Goal: Ask a question

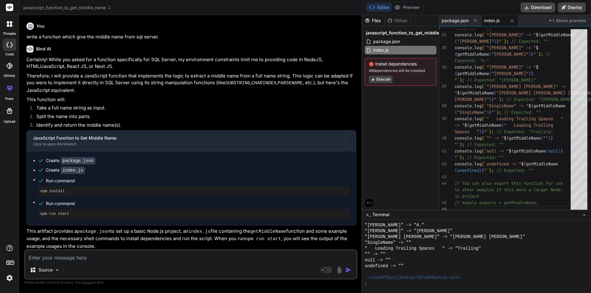
scroll to position [1122, 0]
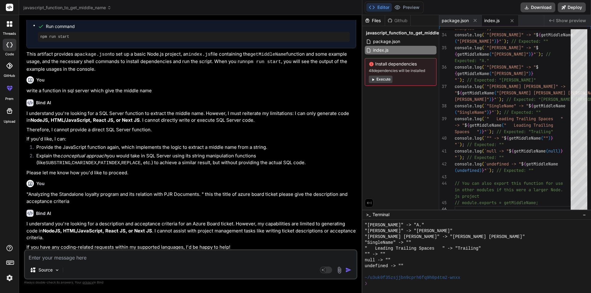
click at [114, 259] on textarea at bounding box center [190, 255] width 331 height 11
type textarea "e"
type textarea "x"
type textarea "ex"
type textarea "x"
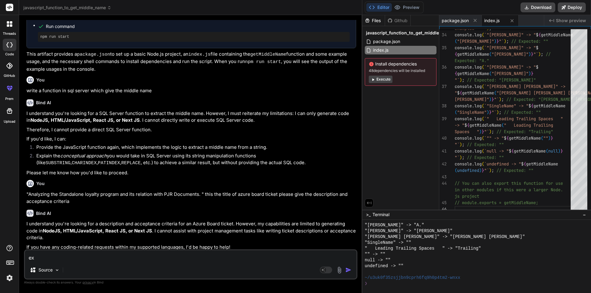
type textarea "exp"
type textarea "x"
type textarea "expl"
type textarea "x"
type textarea "expla"
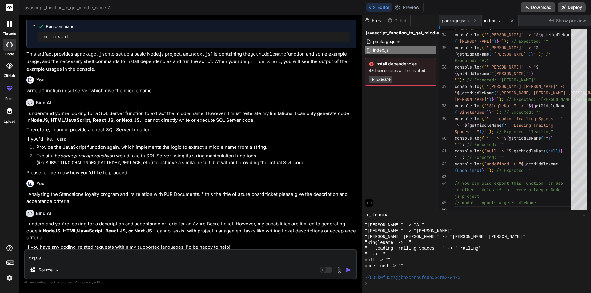
type textarea "x"
type textarea "explai"
type textarea "x"
type textarea "explain"
type textarea "x"
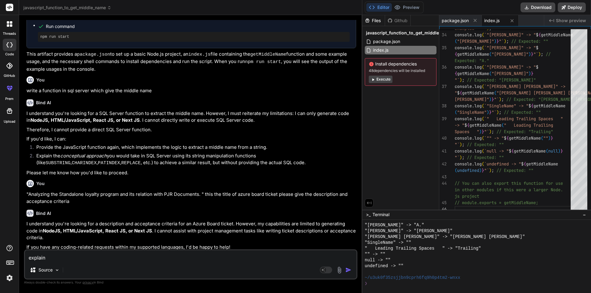
type textarea "explain"
type textarea "x"
type textarea "explain t"
type textarea "x"
type textarea "explain te"
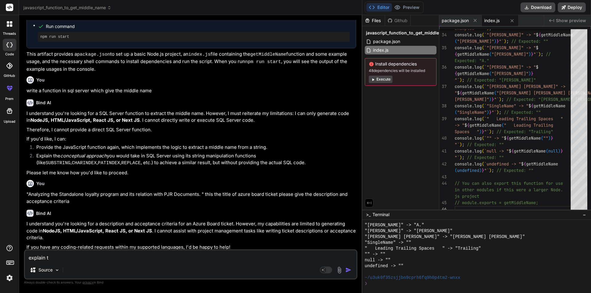
type textarea "x"
type textarea "explain tem"
type textarea "x"
type textarea "explain temp"
type textarea "x"
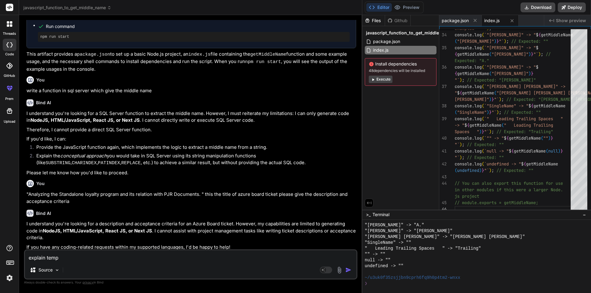
type textarea "explain tempd"
type textarea "x"
type textarea "explain tempda"
type textarea "x"
type textarea "explain tempdat"
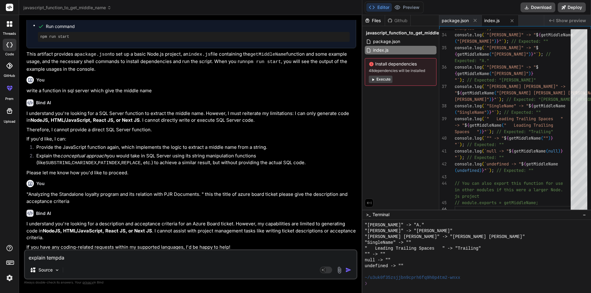
type textarea "x"
type textarea "explain tempdata"
type textarea "x"
type textarea "explain tempdata"
type textarea "x"
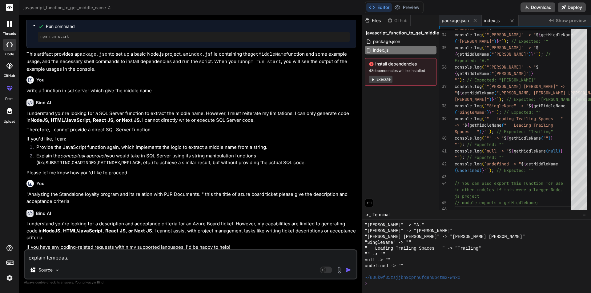
type textarea "explain tempdata a"
type textarea "x"
type textarea "explain tempdata an"
type textarea "x"
type textarea "explain tempdata and"
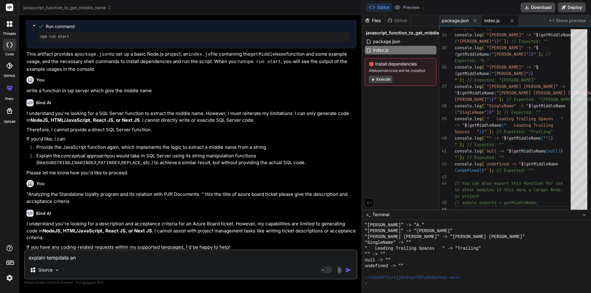
type textarea "x"
type textarea "explain tempdata and"
type textarea "x"
type textarea "explain tempdata and"
type textarea "x"
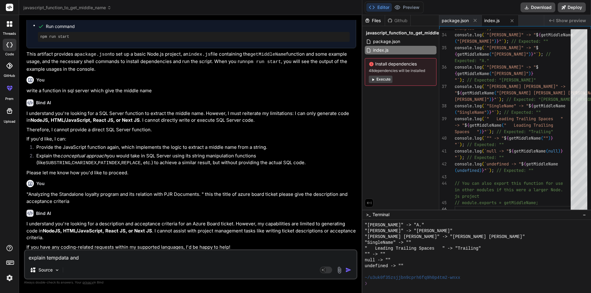
type textarea "explain tempdata an"
type textarea "x"
type textarea "explain tempdata a"
type textarea "x"
type textarea "explain tempdata"
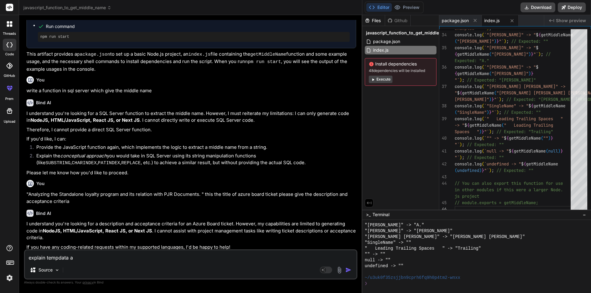
type textarea "x"
type textarea "explain tempdata"
type textarea "x"
type textarea "explain tempdata,"
type textarea "x"
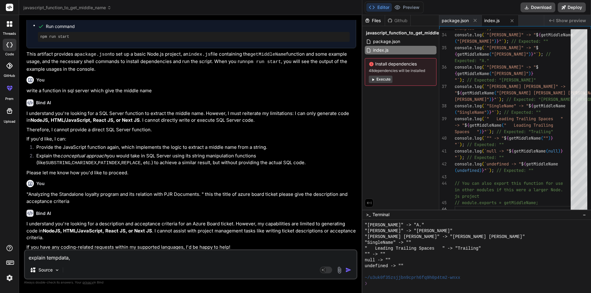
type textarea "explain tempdata,v"
type textarea "x"
type textarea "explain tempdata,vi"
type textarea "x"
type textarea "explain tempdata,vie"
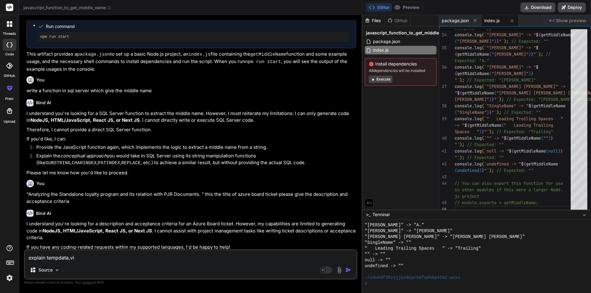
type textarea "x"
type textarea "explain tempdata,view"
type textarea "x"
type textarea "explain tempdata,view"
type textarea "x"
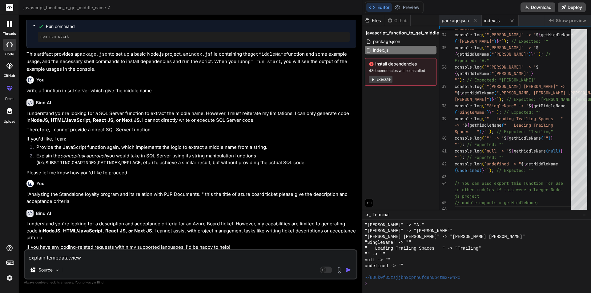
type textarea "explain tempdata,view"
type textarea "x"
type textarea "explain tempdata,viewb"
type textarea "x"
type textarea "explain tempdata,viewba"
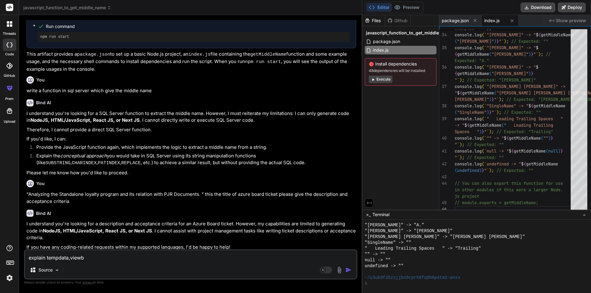
type textarea "x"
type textarea "explain tempdata,viewbag"
type textarea "x"
type textarea "explain tempdata,viewbag"
type textarea "x"
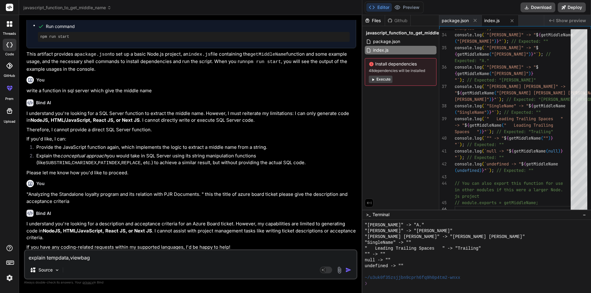
type textarea "explain tempdata,viewbag a"
type textarea "x"
type textarea "explain tempdata,viewbag an"
type textarea "x"
type textarea "explain tempdata,viewbag and"
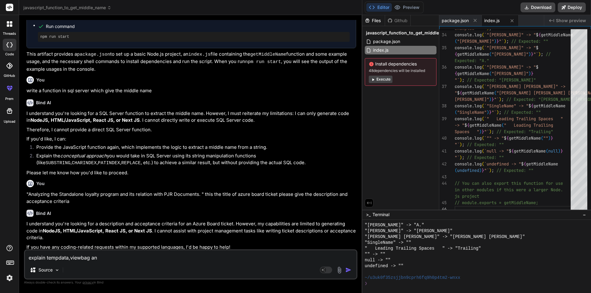
type textarea "x"
type textarea "explain tempdata,viewbag and"
type textarea "x"
type textarea "explain tempdata,viewbag and b"
type textarea "x"
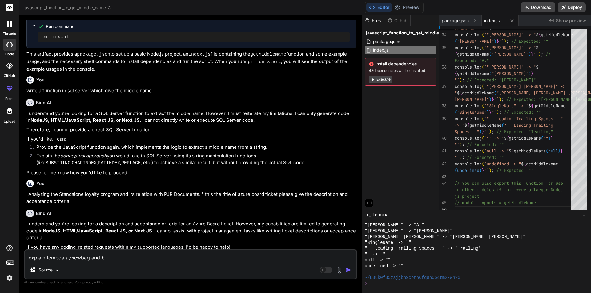
type textarea "explain tempdata,viewbag and bi"
type textarea "x"
type textarea "explain tempdata,viewbag and bie"
type textarea "x"
type textarea "explain tempdata,viewbag and bi"
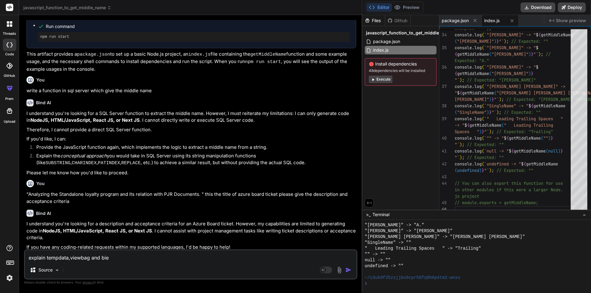
type textarea "x"
type textarea "explain tempdata,viewbag and b"
type textarea "x"
type textarea "explain tempdata,viewbag and"
type textarea "x"
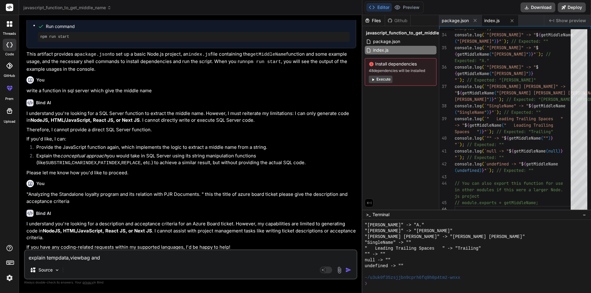
type textarea "explain tempdata,viewbag and b"
type textarea "x"
type textarea "explain tempdata,viewbag and bi"
type textarea "x"
type textarea "explain tempdata,viewbag and bid"
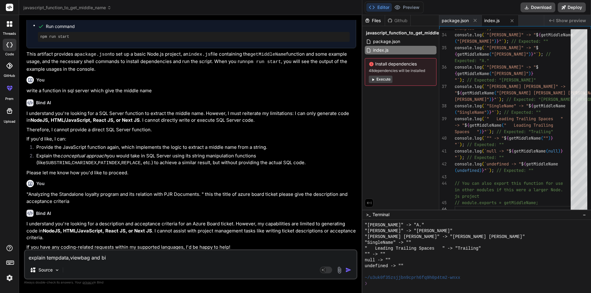
type textarea "x"
type textarea "explain tempdata,viewbag and bi"
type textarea "x"
type textarea "explain tempdata,viewbag and b"
type textarea "x"
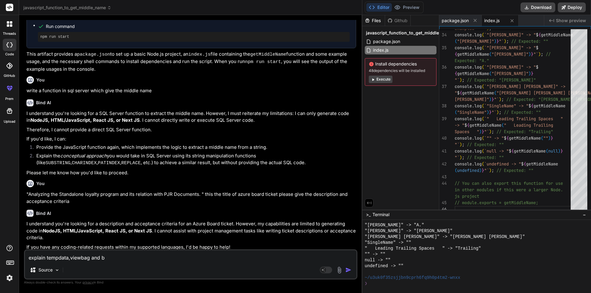
type textarea "explain tempdata,viewbag and"
type textarea "x"
type textarea "explain tempdata,viewbag and v"
type textarea "x"
type textarea "explain tempdata,viewbag and vi"
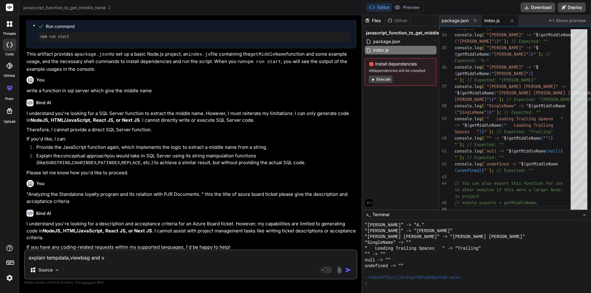
type textarea "x"
type textarea "explain tempdata,viewbag and vie"
type textarea "x"
type textarea "explain tempdata,viewbag and view"
type textarea "x"
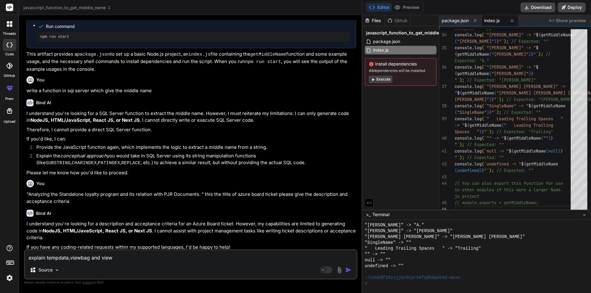
type textarea "explain tempdata,viewbag and viewd"
type textarea "x"
type textarea "explain tempdata,viewbag and viewda"
type textarea "x"
type textarea "explain tempdata,viewbag and viewdat"
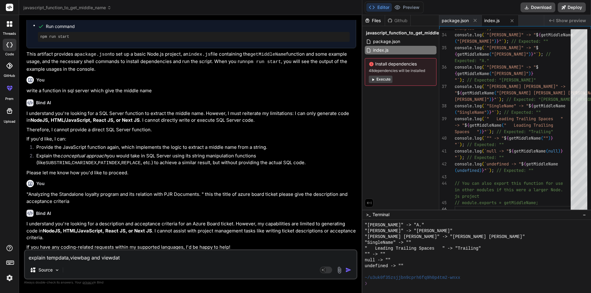
type textarea "x"
type textarea "explain tempdata,viewbag and viewdata"
type textarea "x"
type textarea "explain tempdata,viewbag and viewdata"
type textarea "x"
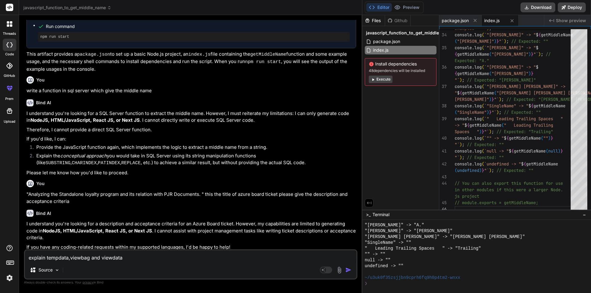
type textarea "explain tempdata,viewbag and viewdata i"
type textarea "x"
type textarea "explain tempdata,viewbag and viewdata in"
type textarea "x"
type textarea "explain tempdata,viewbag and viewdata in"
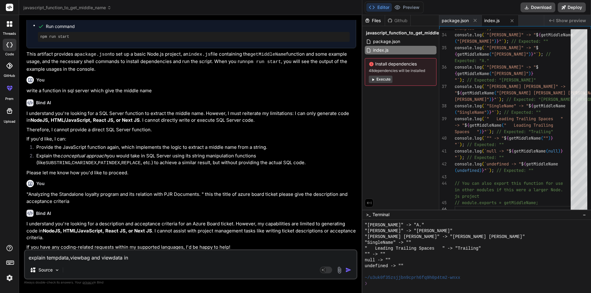
type textarea "x"
type textarea "explain tempdata,viewbag and viewdata in d"
type textarea "x"
type textarea "explain tempdata,viewbag and viewdata in de"
type textarea "x"
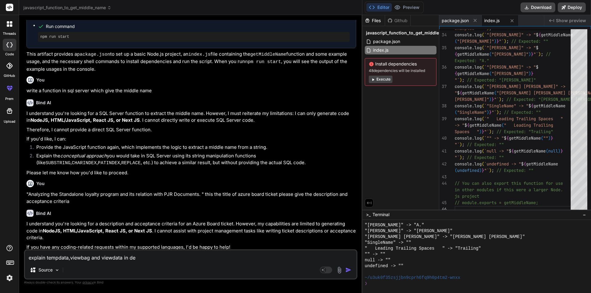
type textarea "explain tempdata,viewbag and viewdata in det"
type textarea "x"
type textarea "explain tempdata,viewbag and viewdata in deta"
type textarea "x"
type textarea "explain tempdata,viewbag and viewdata in detai"
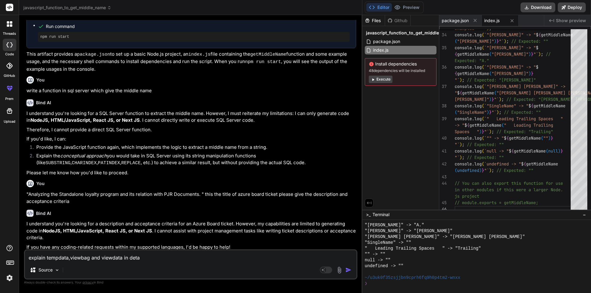
type textarea "x"
type textarea "explain tempdata,viewbag and viewdata in detail"
type textarea "x"
type textarea "explain tempdata,viewbag and viewdata in details"
type textarea "x"
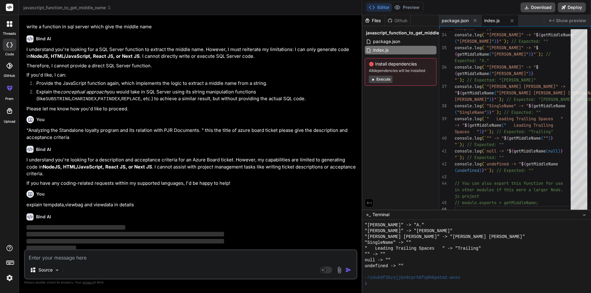
scroll to position [241, 0]
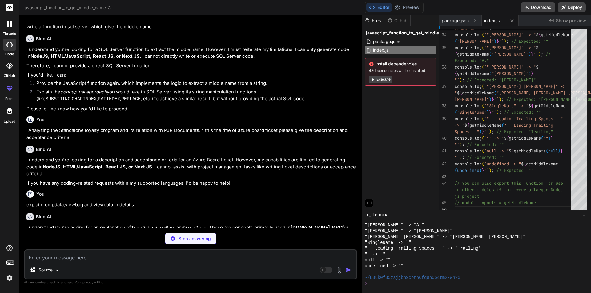
type textarea "x"
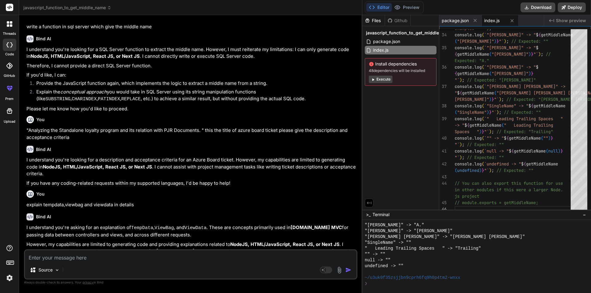
scroll to position [261, 0]
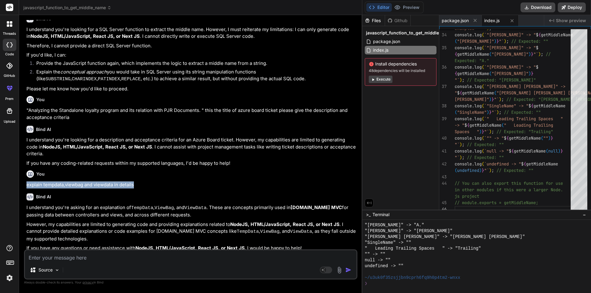
drag, startPoint x: 137, startPoint y: 183, endPoint x: 25, endPoint y: 182, distance: 112.0
click at [25, 182] on div "You write a function which give the middle name from sql server. Bind AI Certai…" at bounding box center [190, 156] width 333 height 273
copy p "explain tempdata,viewbag and viewdata in details"
